Goal: Navigation & Orientation: Find specific page/section

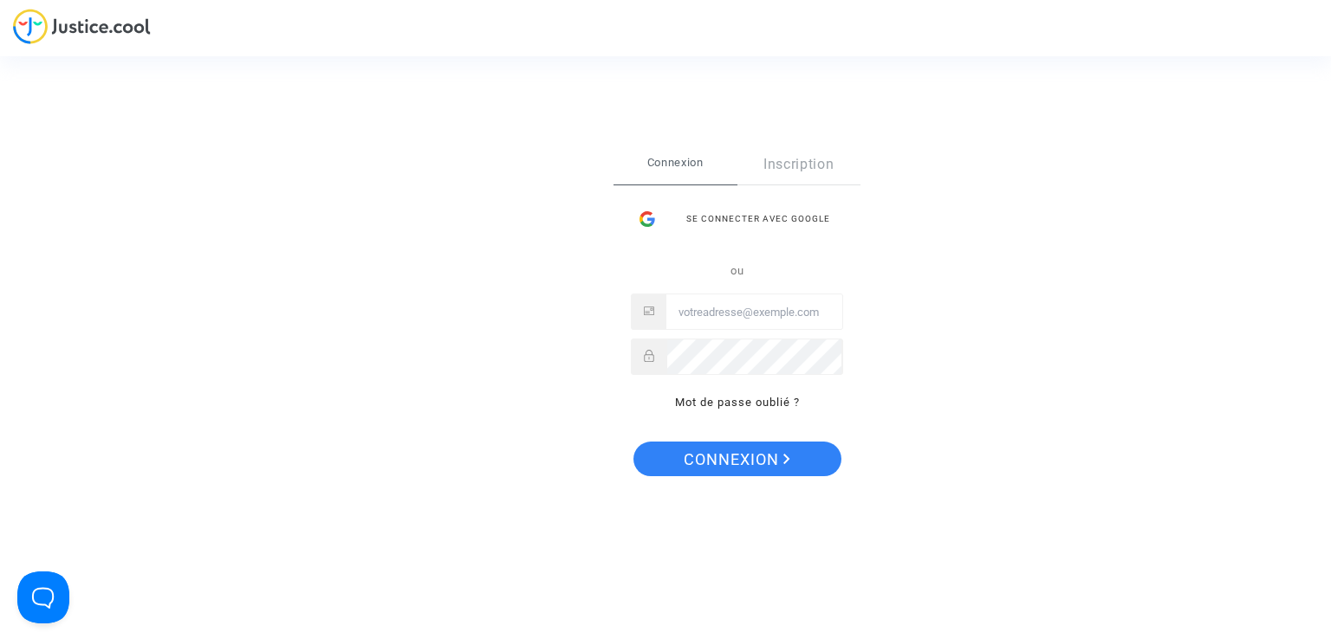
type input "[EMAIL_ADDRESS][DOMAIN_NAME]"
click at [729, 455] on span "Connexion" at bounding box center [737, 460] width 107 height 36
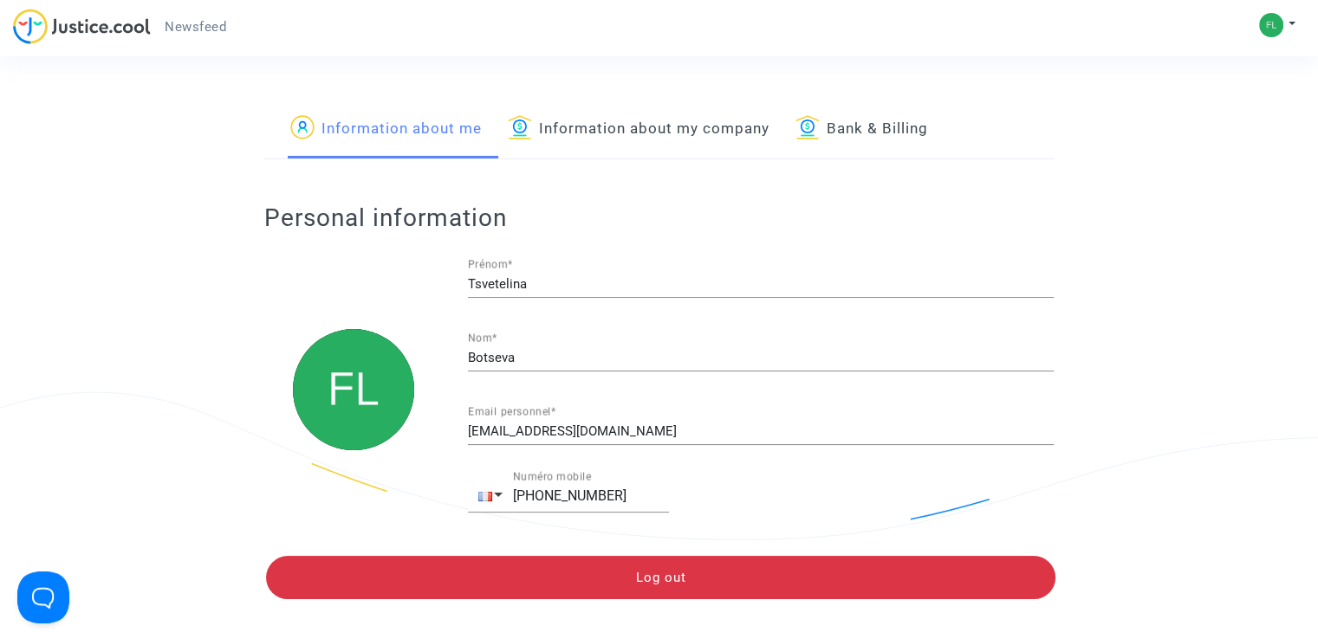
click at [211, 27] on span "Newsfeed" at bounding box center [196, 27] width 62 height 16
